Goal: Browse casually: Explore the website without a specific task or goal

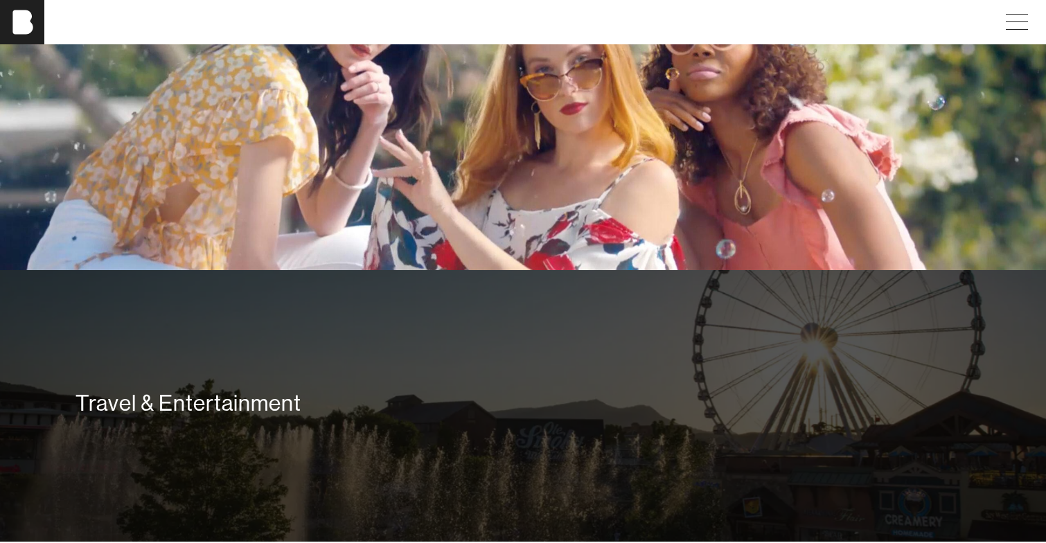
scroll to position [3441, 0]
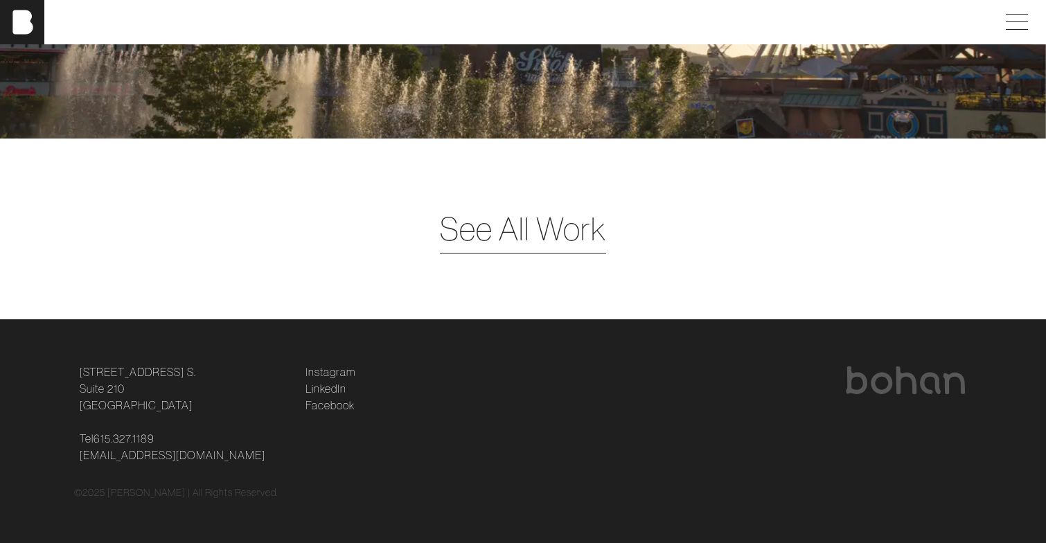
click at [521, 227] on span "See All Work" at bounding box center [523, 229] width 166 height 48
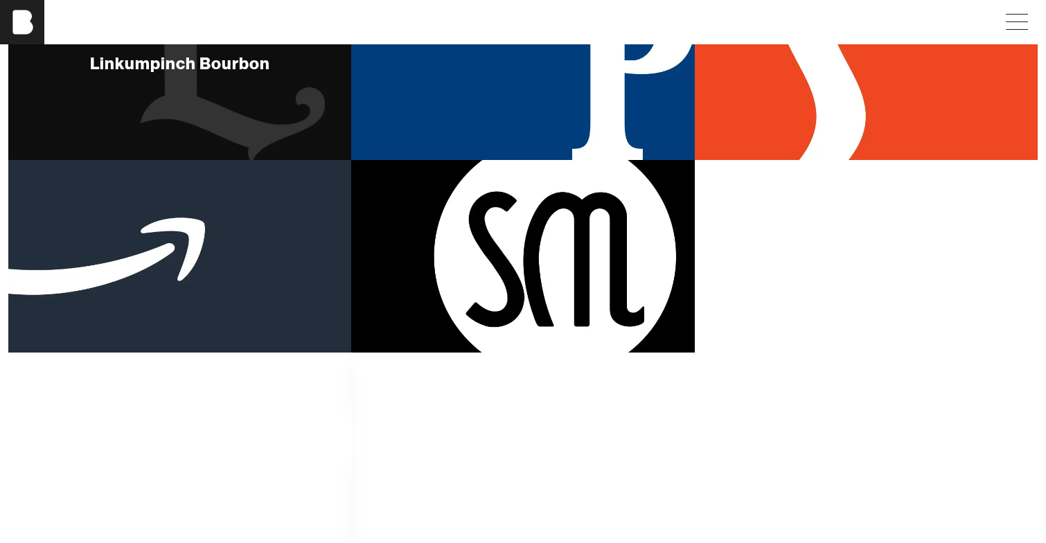
scroll to position [654, 0]
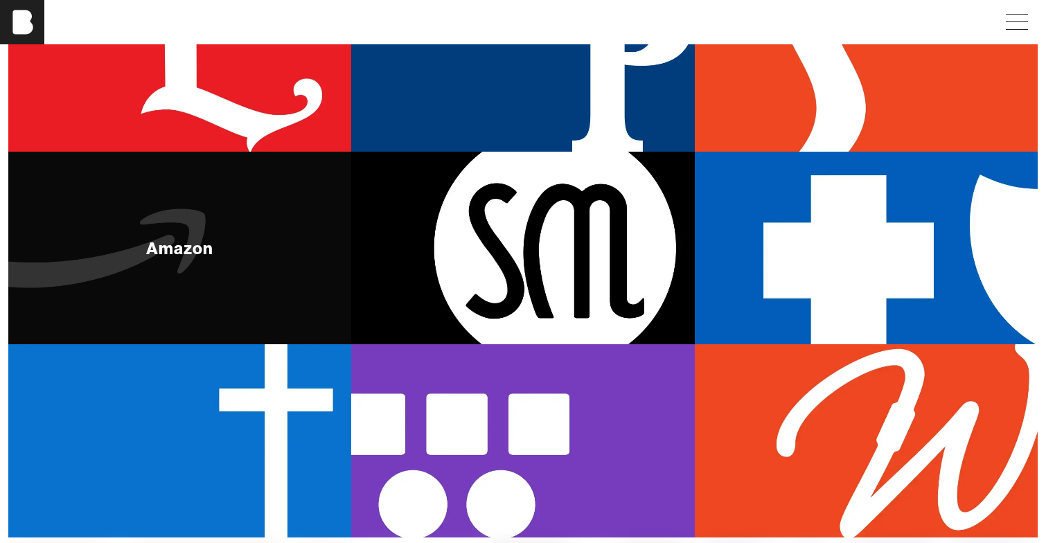
click at [208, 261] on div "Amazon" at bounding box center [179, 248] width 343 height 193
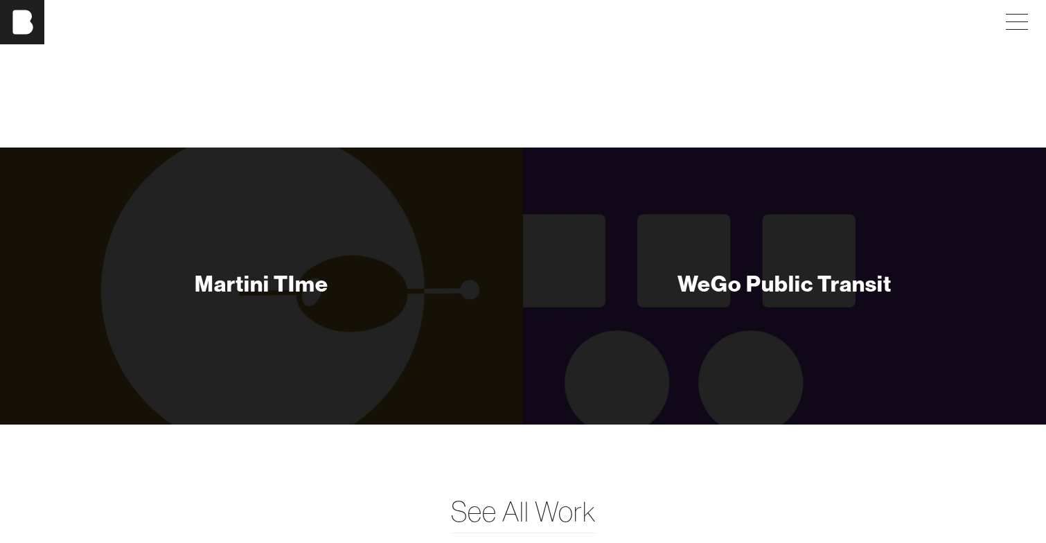
scroll to position [1991, 0]
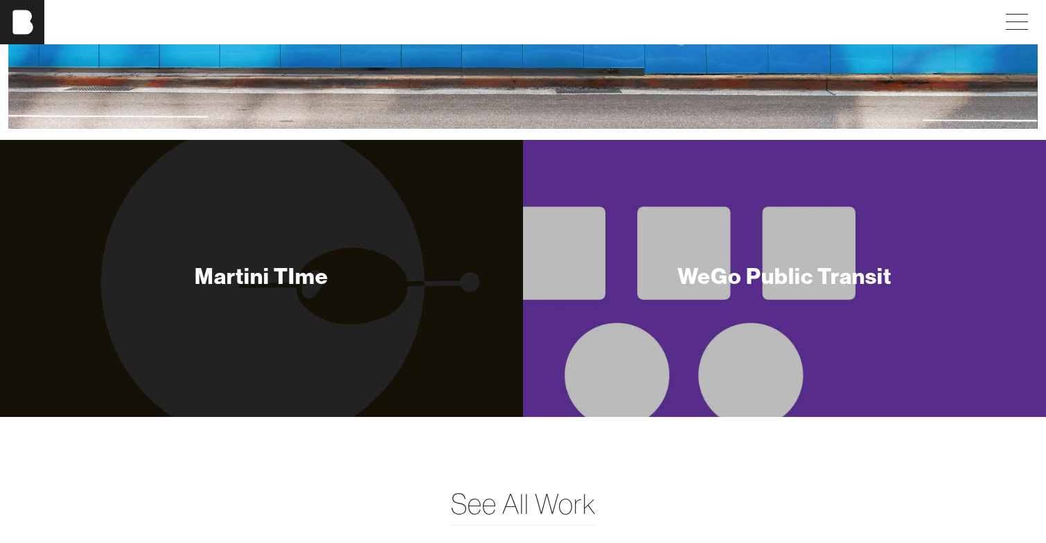
click at [638, 312] on div "WeGo Public Transit" at bounding box center [784, 278] width 523 height 277
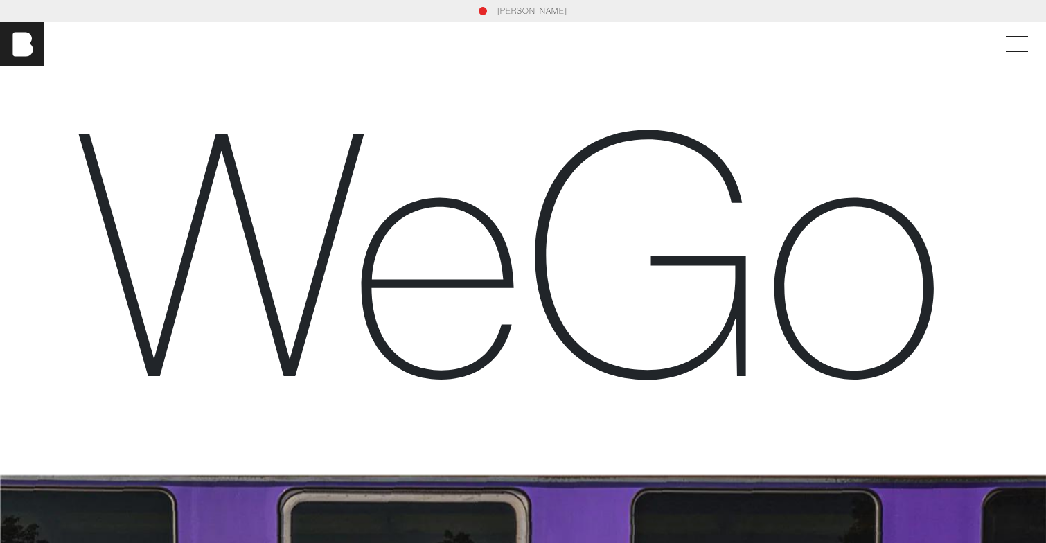
click at [523, 10] on link "[PERSON_NAME]" at bounding box center [532, 11] width 70 height 12
